Goal: Find specific page/section: Find specific page/section

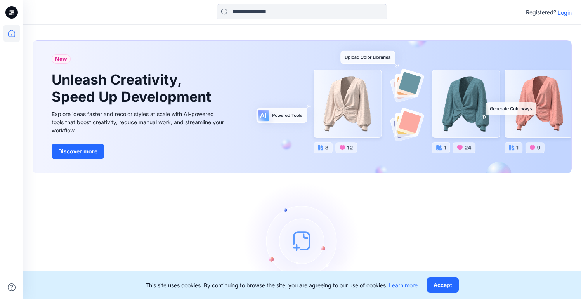
click at [567, 13] on p "Login" at bounding box center [565, 13] width 14 height 8
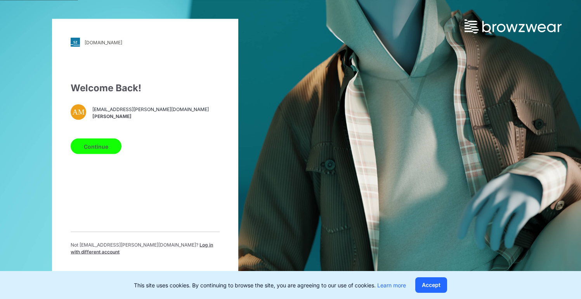
click at [107, 150] on button "Continue" at bounding box center [96, 147] width 51 height 16
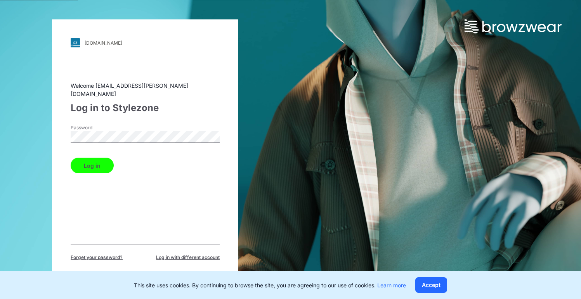
click at [94, 158] on button "Log in" at bounding box center [92, 166] width 43 height 16
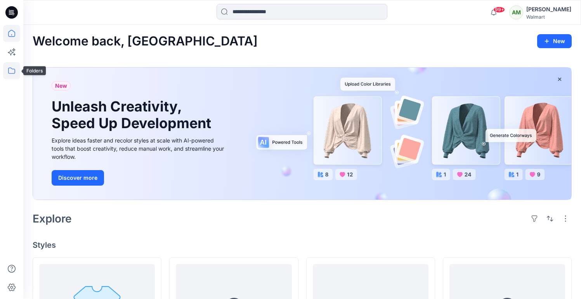
click at [10, 71] on icon at bounding box center [11, 70] width 17 height 17
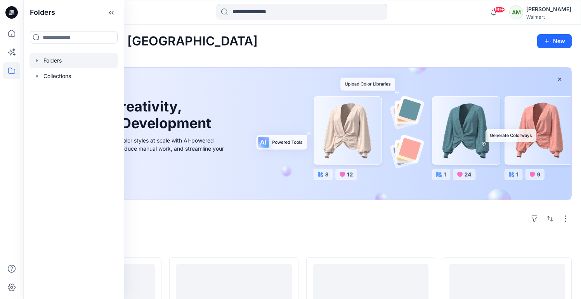
click at [38, 59] on icon "button" at bounding box center [37, 60] width 6 height 6
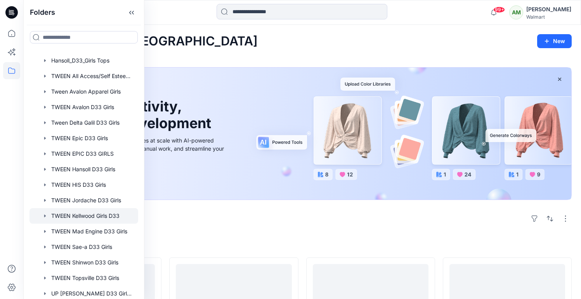
scroll to position [45, 0]
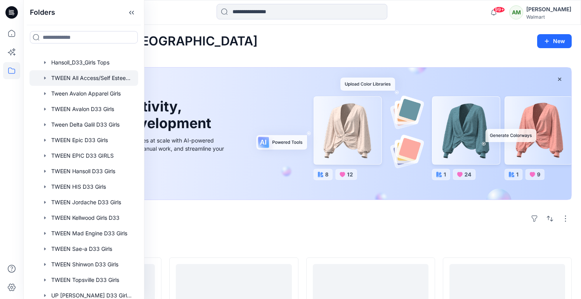
click at [104, 77] on div at bounding box center [83, 78] width 109 height 16
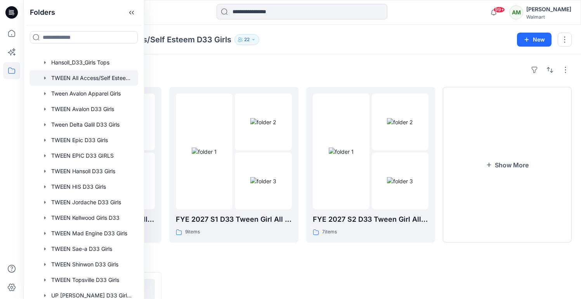
click at [277, 48] on div "Folders TWEEN All Access/Self Esteem D33 Girls 22 New" at bounding box center [302, 39] width 558 height 29
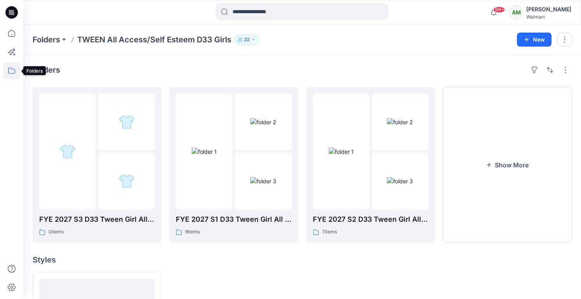
click at [10, 70] on icon at bounding box center [11, 70] width 17 height 17
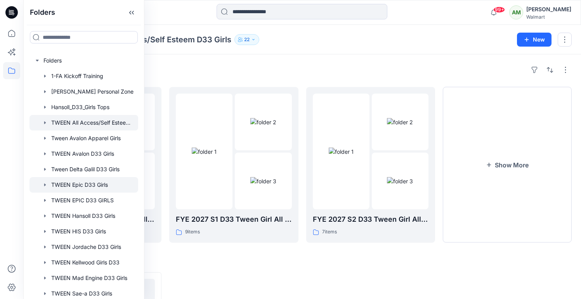
click at [43, 185] on icon "button" at bounding box center [45, 185] width 6 height 6
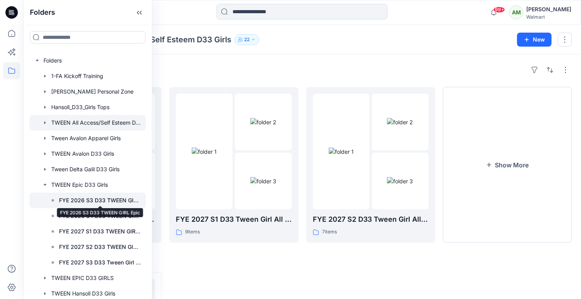
click at [103, 198] on p "FYE 2026 S3 D33 TWEEN GIRL Epic" at bounding box center [100, 200] width 82 height 9
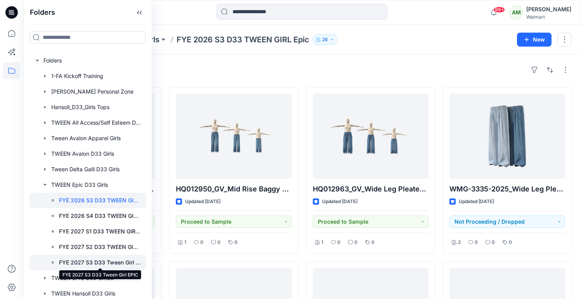
click at [97, 262] on p "FYE 2027 S3 D33 Tween Girl EPIC" at bounding box center [100, 262] width 82 height 9
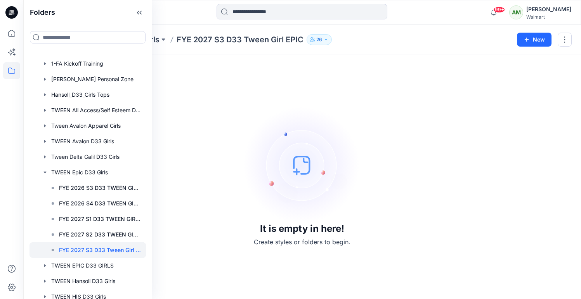
scroll to position [14, 0]
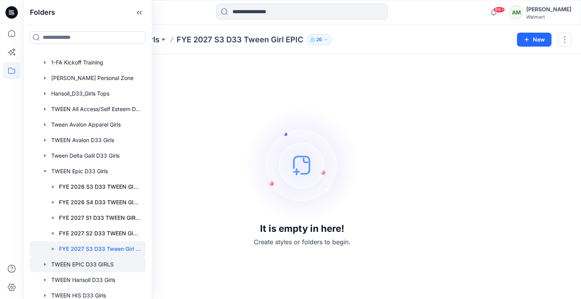
click at [91, 264] on div at bounding box center [87, 264] width 116 height 16
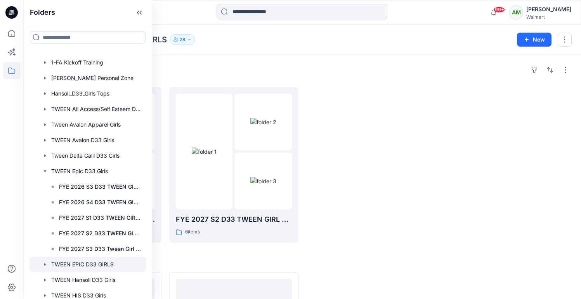
click at [354, 77] on div "Folders FYE 2027 S1 D33 TWEEN GIRL EPIC 16 items FYE 2027 S2 D33 TWEEN GIRL EPI…" at bounding box center [302, 250] width 558 height 393
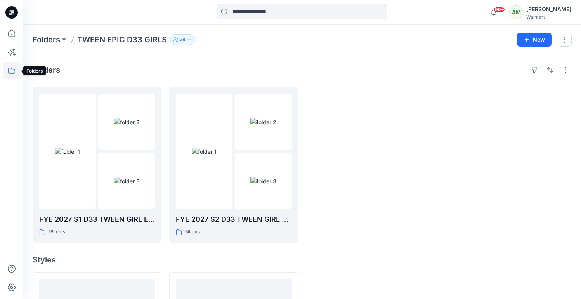
click at [12, 69] on icon at bounding box center [11, 70] width 17 height 17
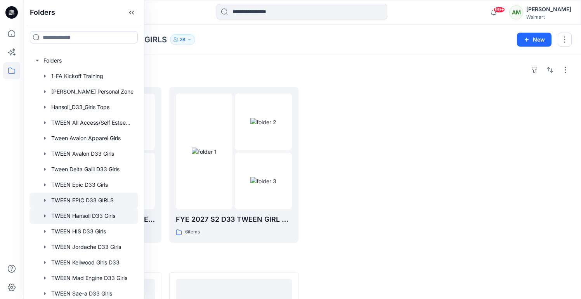
scroll to position [27, 0]
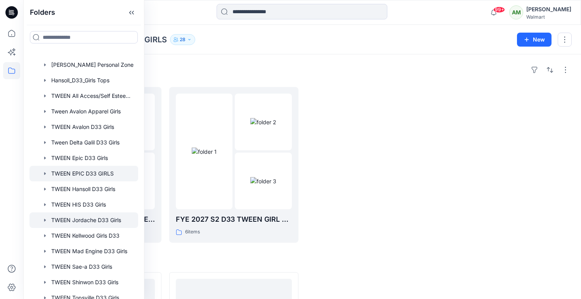
click at [66, 218] on div at bounding box center [83, 220] width 109 height 16
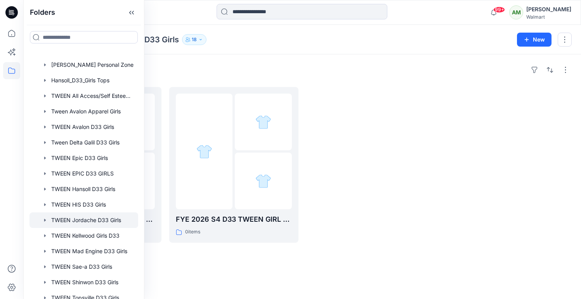
click at [262, 54] on div "Folders TWEEN Jordache D33 Girls 18 New" at bounding box center [302, 39] width 558 height 29
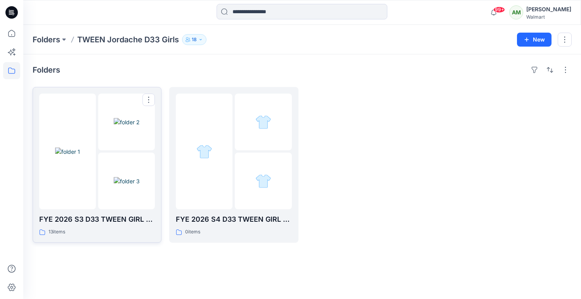
click at [114, 177] on img at bounding box center [127, 181] width 26 height 8
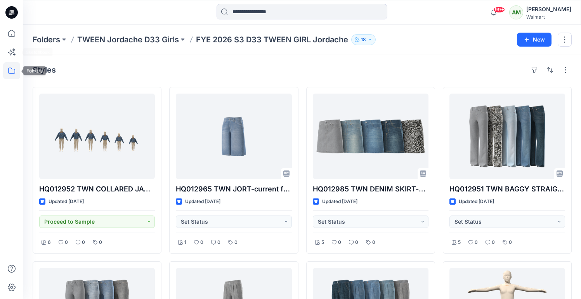
click at [10, 76] on icon at bounding box center [11, 70] width 17 height 17
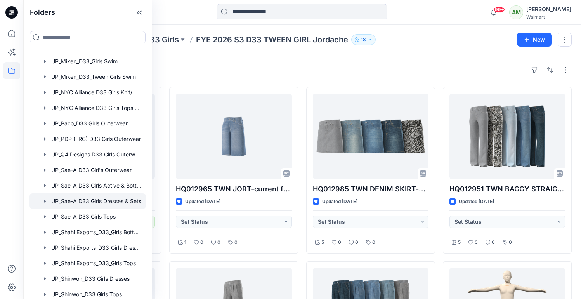
scroll to position [923, 0]
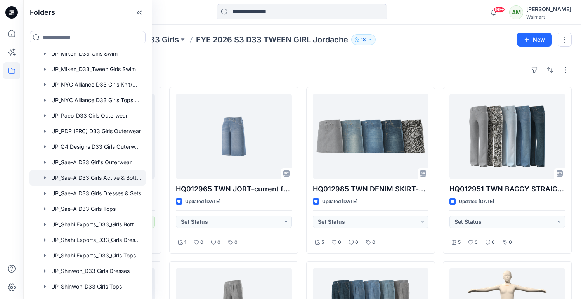
click at [109, 179] on div at bounding box center [87, 178] width 116 height 16
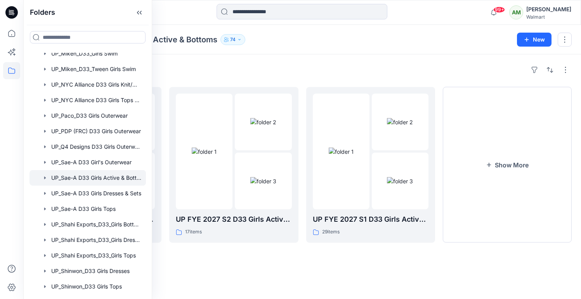
click at [187, 19] on div at bounding box center [302, 12] width 279 height 17
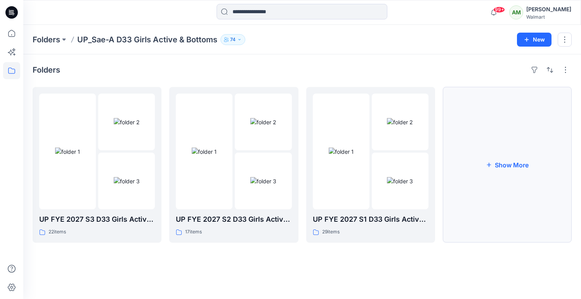
click at [498, 155] on button "Show More" at bounding box center [507, 165] width 129 height 156
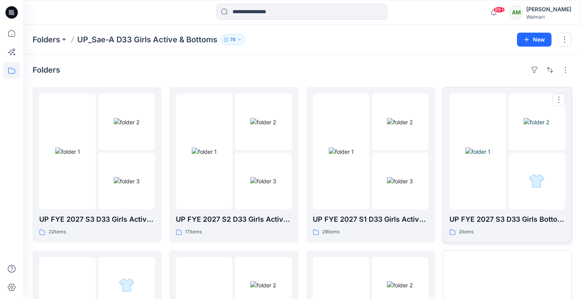
click at [481, 154] on img at bounding box center [477, 151] width 25 height 8
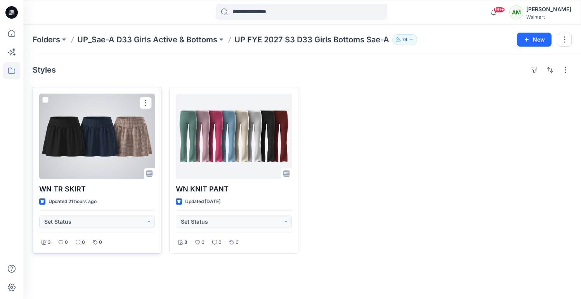
click at [113, 127] on div at bounding box center [97, 136] width 116 height 85
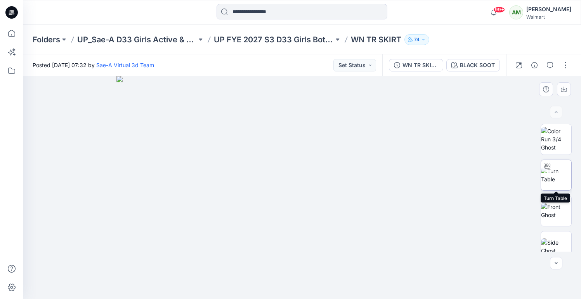
click at [555, 173] on img at bounding box center [556, 175] width 30 height 16
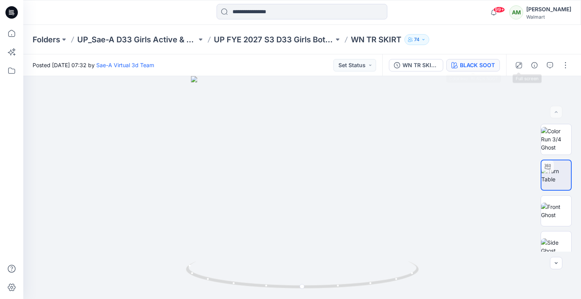
click at [471, 64] on div "BLACK SOOT" at bounding box center [477, 65] width 35 height 9
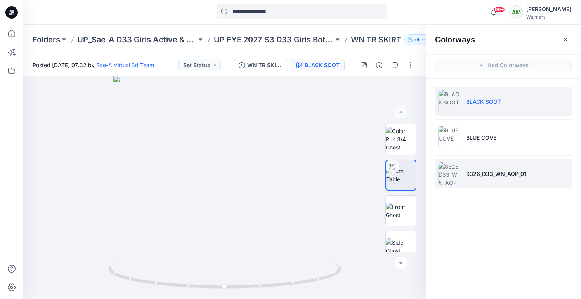
click at [473, 173] on p "S326_D33_WN_AOP_01" at bounding box center [496, 174] width 60 height 8
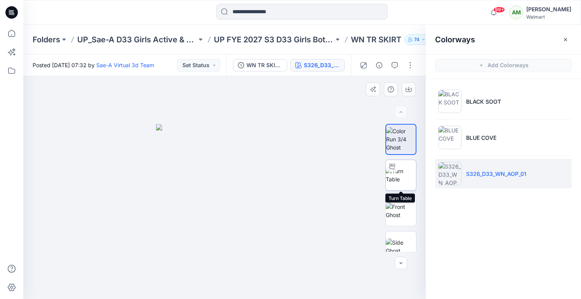
click at [403, 180] on img at bounding box center [401, 175] width 30 height 16
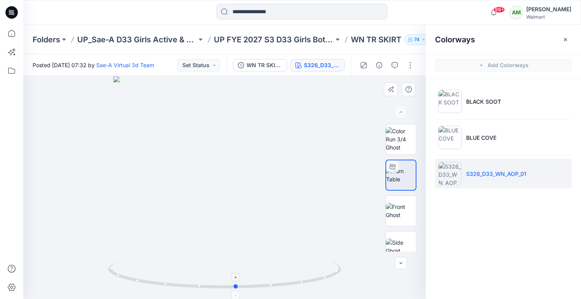
drag, startPoint x: 223, startPoint y: 287, endPoint x: 234, endPoint y: 280, distance: 12.3
click at [234, 280] on icon at bounding box center [225, 275] width 235 height 29
click at [10, 69] on icon at bounding box center [11, 70] width 17 height 17
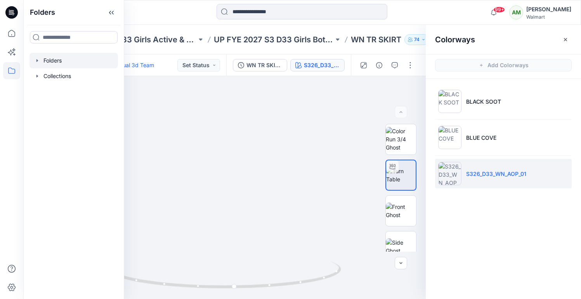
click at [37, 60] on icon "button" at bounding box center [37, 60] width 2 height 3
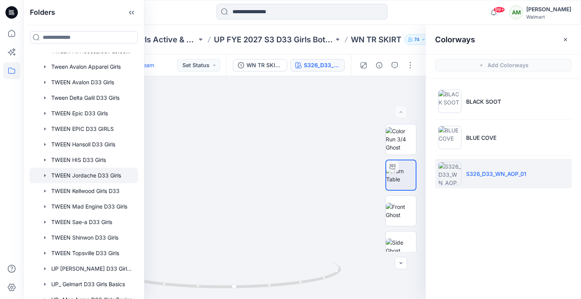
scroll to position [74, 0]
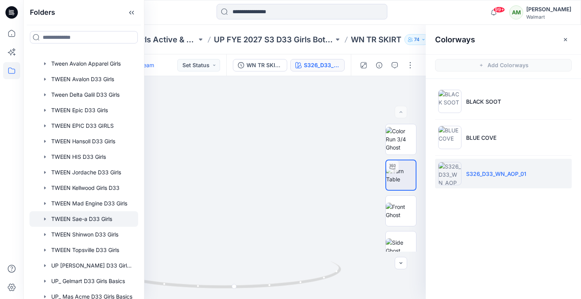
click at [45, 218] on icon "button" at bounding box center [45, 219] width 6 height 6
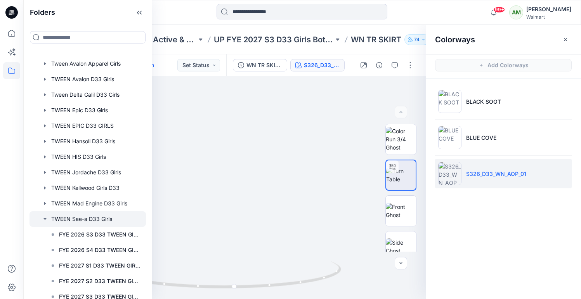
click at [90, 216] on div at bounding box center [87, 219] width 116 height 16
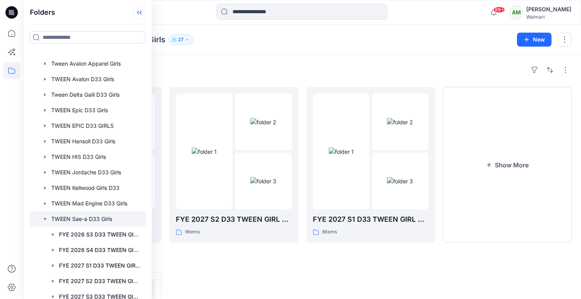
click at [144, 10] on icon at bounding box center [139, 12] width 12 height 13
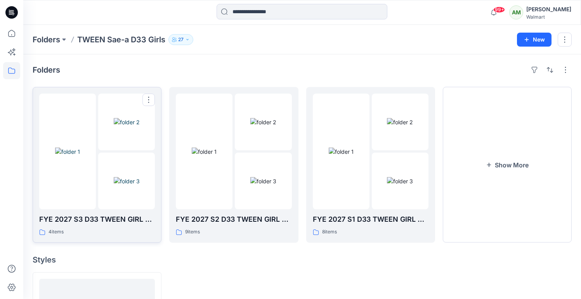
click at [80, 156] on img at bounding box center [67, 151] width 25 height 8
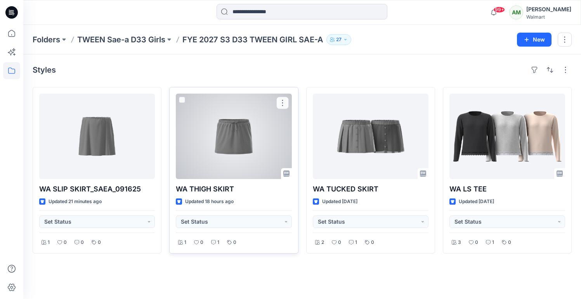
click at [251, 129] on div at bounding box center [234, 136] width 116 height 85
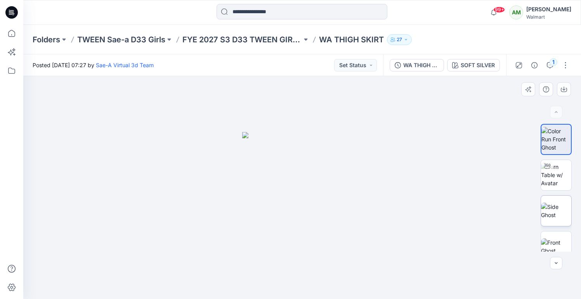
click at [552, 211] on img at bounding box center [556, 211] width 30 height 16
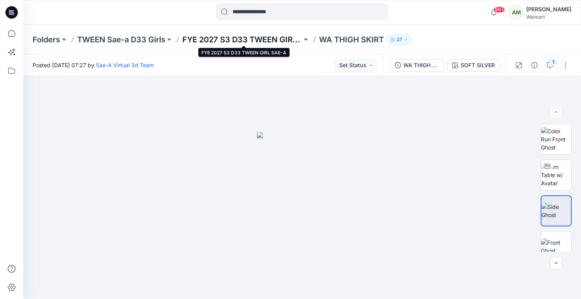
click at [272, 38] on p "FYE 2027 S3 D33 TWEEN GIRL SAE-A" at bounding box center [241, 39] width 119 height 11
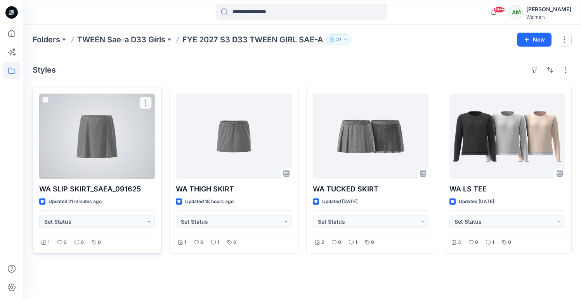
click at [116, 125] on div at bounding box center [97, 136] width 116 height 85
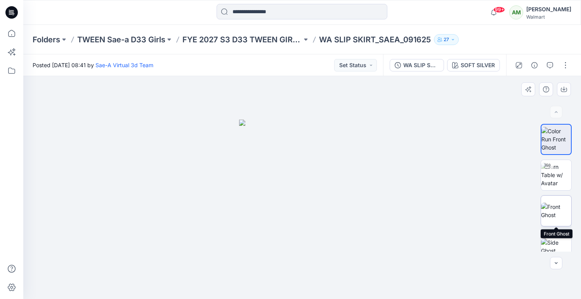
click at [548, 210] on img at bounding box center [556, 211] width 30 height 16
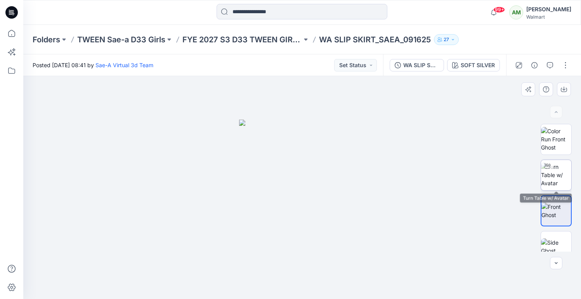
click at [556, 177] on img at bounding box center [556, 175] width 30 height 24
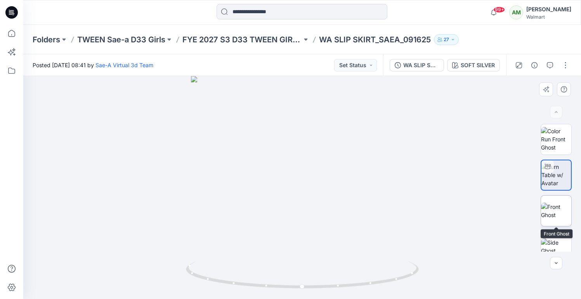
click at [552, 211] on img at bounding box center [556, 211] width 30 height 16
